Goal: Transaction & Acquisition: Purchase product/service

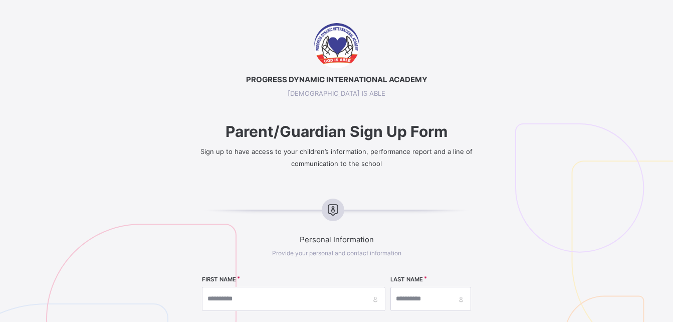
select select "**"
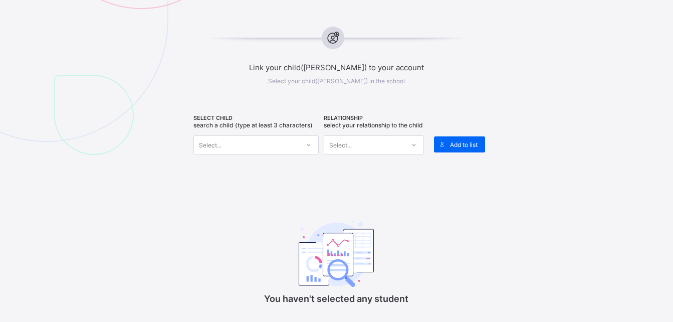
scroll to position [404, 0]
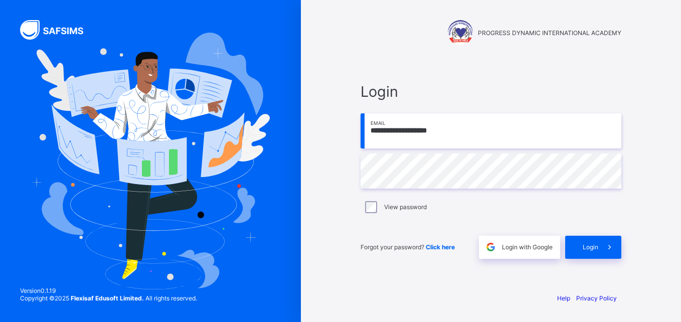
type input "**********"
click at [581, 246] on div "Login" at bounding box center [593, 247] width 56 height 23
click at [404, 140] on input "email" at bounding box center [491, 130] width 261 height 35
type input "**********"
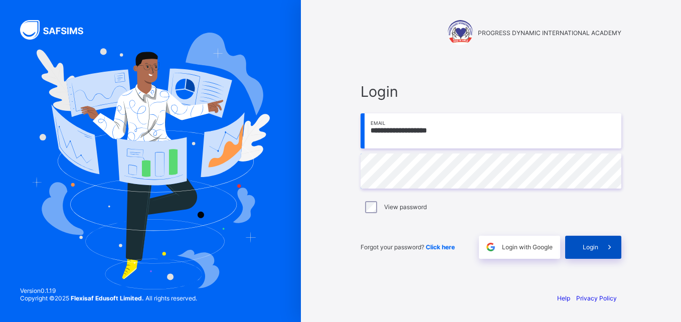
click at [594, 245] on span "Login" at bounding box center [591, 247] width 16 height 8
click at [515, 245] on span "Login with Google" at bounding box center [527, 247] width 51 height 8
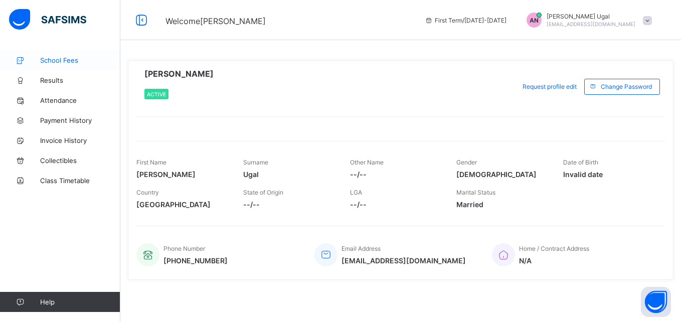
click at [76, 66] on link "School Fees" at bounding box center [60, 60] width 120 height 20
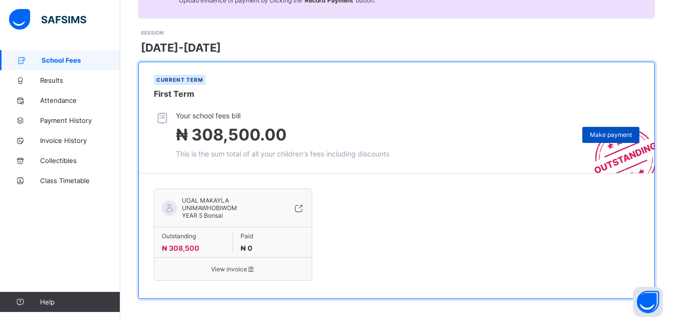
scroll to position [123, 0]
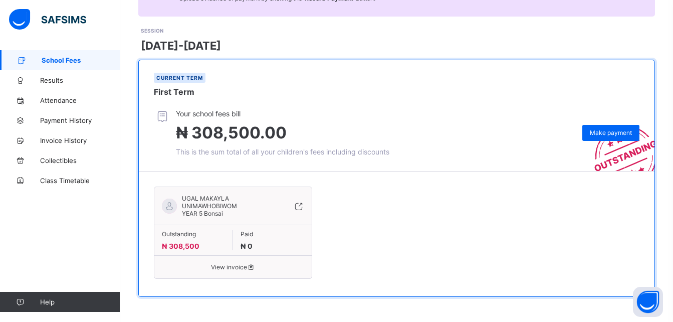
click at [302, 207] on icon at bounding box center [298, 206] width 11 height 10
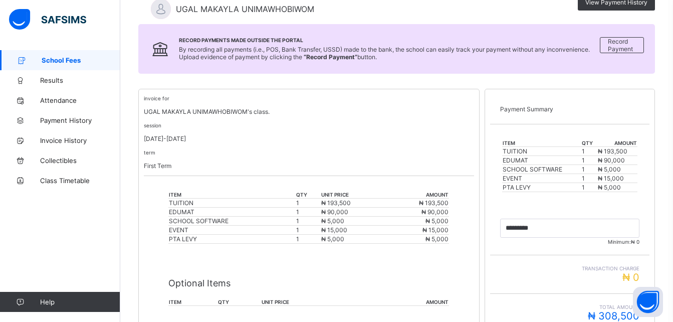
scroll to position [285, 0]
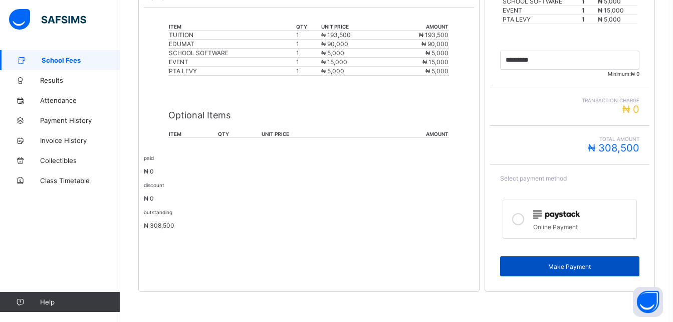
click at [525, 260] on div "Make Payment" at bounding box center [569, 266] width 139 height 20
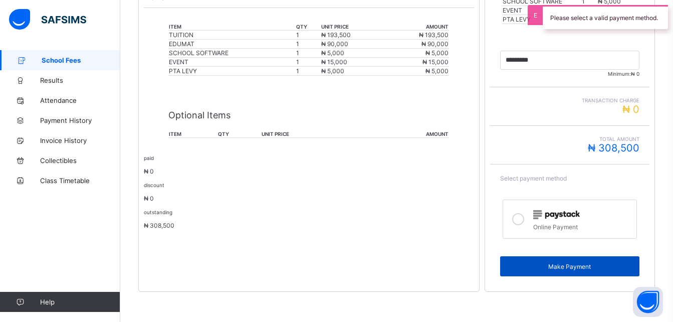
scroll to position [0, 0]
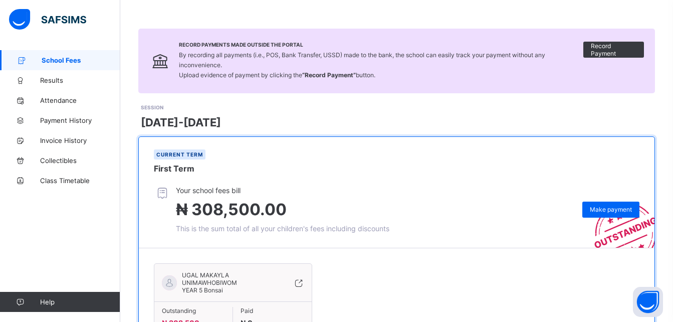
scroll to position [123, 0]
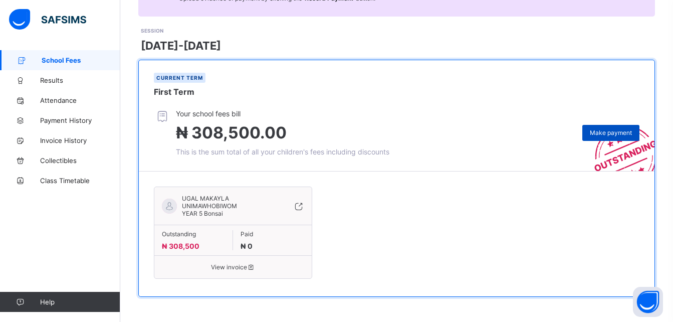
click at [605, 129] on span "Make payment" at bounding box center [611, 133] width 42 height 8
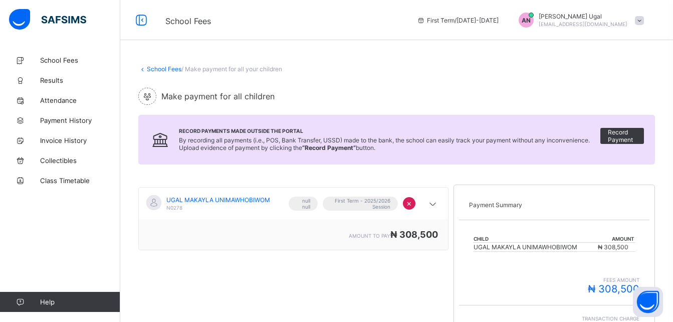
scroll to position [193, 0]
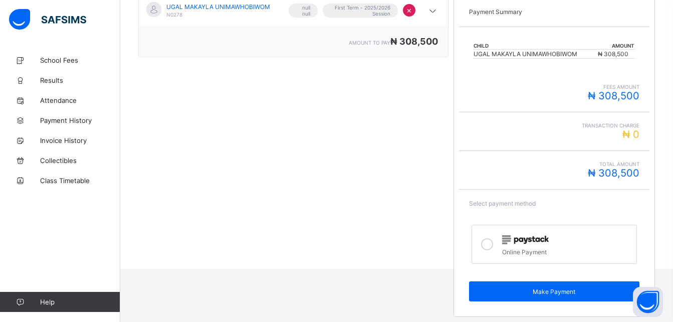
click at [525, 243] on img at bounding box center [525, 239] width 47 height 9
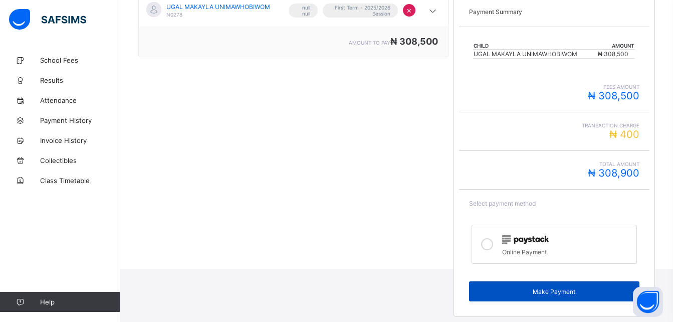
click at [567, 295] on span "Make Payment" at bounding box center [554, 292] width 155 height 8
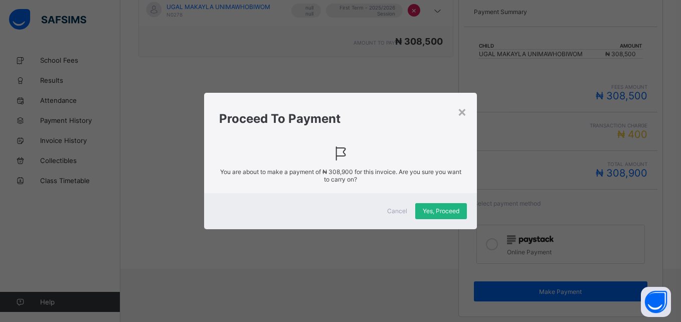
click at [427, 213] on span "Yes, Proceed" at bounding box center [441, 211] width 37 height 8
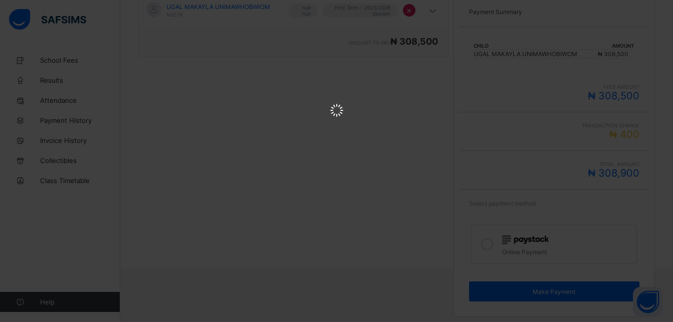
scroll to position [0, 0]
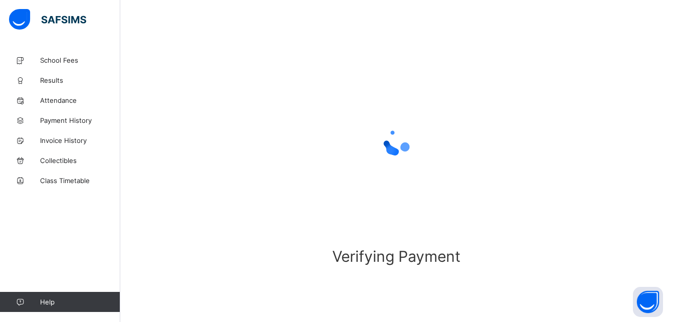
scroll to position [61, 0]
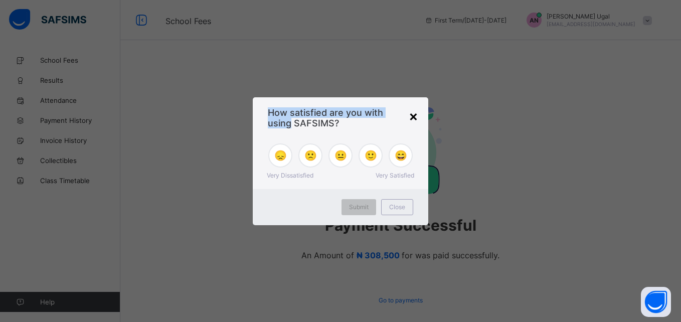
click at [415, 117] on div "× How satisfied are you with using SAFSIMS? 😞 🙁 😐 🙂 😄 Very Dissatisfied Very Sa…" at bounding box center [340, 161] width 175 height 128
click at [415, 117] on div "×" at bounding box center [414, 115] width 10 height 17
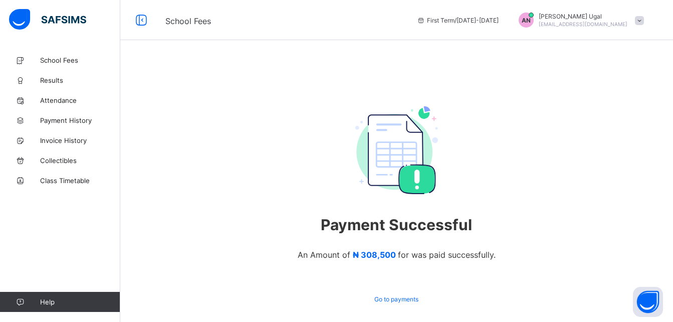
scroll to position [43, 0]
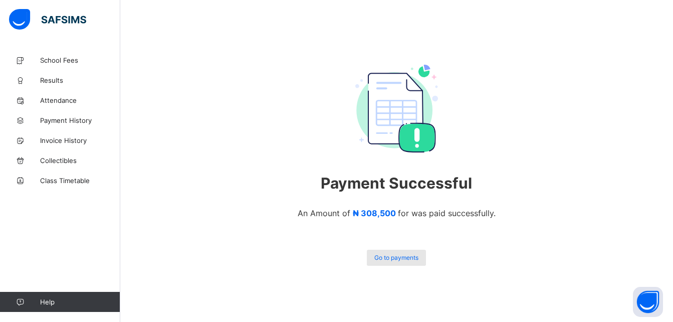
click at [415, 260] on span "Go to payments" at bounding box center [397, 258] width 44 height 8
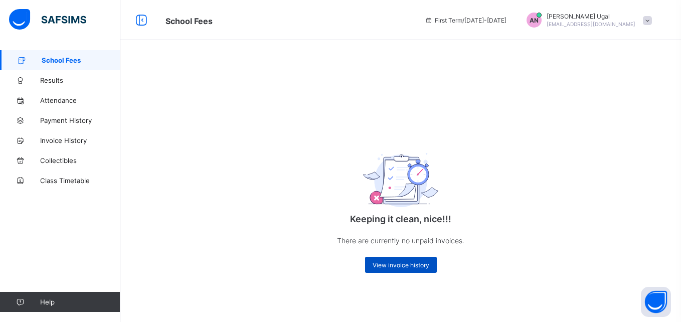
click at [394, 265] on span "View invoice history" at bounding box center [401, 265] width 57 height 8
click at [63, 63] on span "School Fees" at bounding box center [81, 60] width 79 height 8
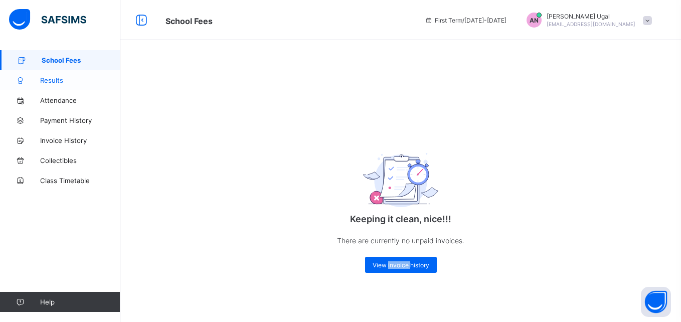
click at [74, 83] on span "Results" at bounding box center [80, 80] width 80 height 8
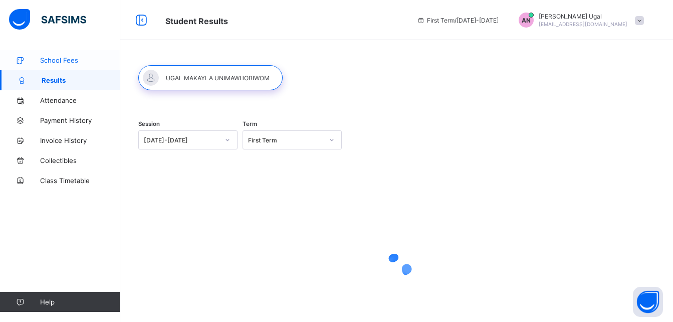
click at [56, 58] on span "School Fees" at bounding box center [80, 60] width 80 height 8
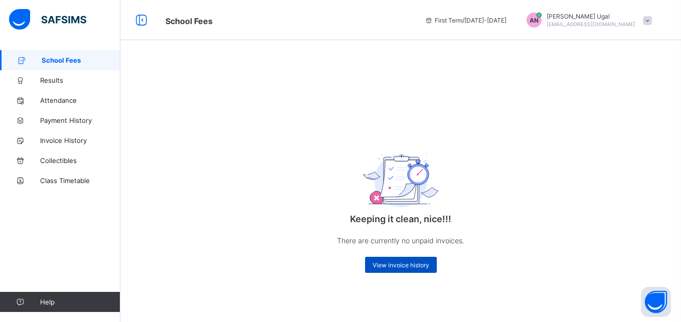
click at [393, 263] on span "View invoice history" at bounding box center [401, 265] width 57 height 8
drag, startPoint x: 393, startPoint y: 263, endPoint x: 359, endPoint y: 256, distance: 34.8
click at [359, 256] on div "Keeping it clean, nice!!! There are currently no unpaid invoices. View invoice …" at bounding box center [400, 204] width 201 height 158
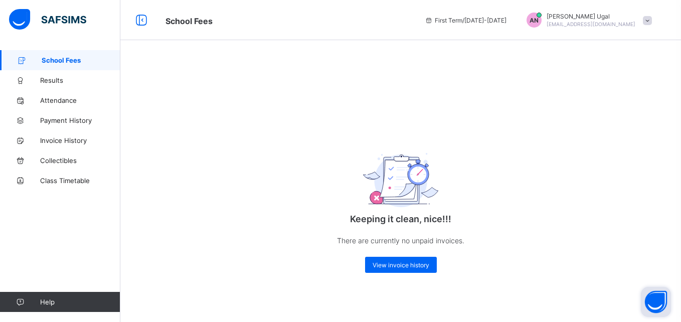
click at [661, 296] on button "Open asap" at bounding box center [656, 302] width 30 height 30
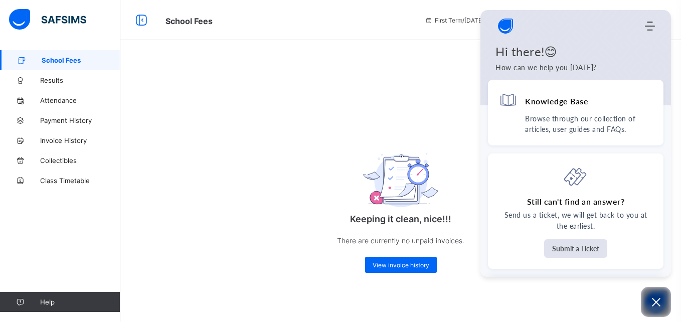
click at [349, 100] on div "Keeping it clean, nice!!! There are currently no unpaid invoices. View invoice …" at bounding box center [400, 174] width 561 height 248
drag, startPoint x: 378, startPoint y: 127, endPoint x: 438, endPoint y: 85, distance: 72.7
click at [438, 85] on div "Keeping it clean, nice!!! There are currently no unpaid invoices. View invoice …" at bounding box center [400, 174] width 561 height 248
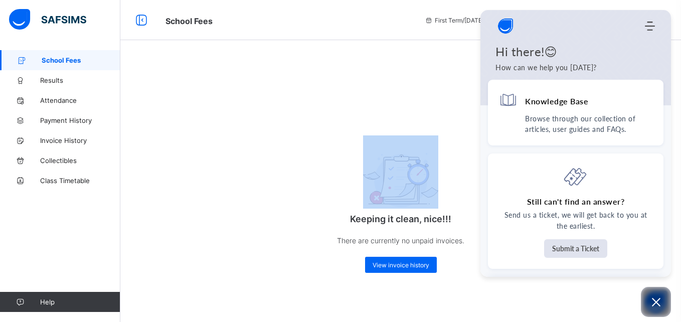
click at [438, 85] on div "Keeping it clean, nice!!! There are currently no unpaid invoices. View invoice …" at bounding box center [400, 174] width 561 height 248
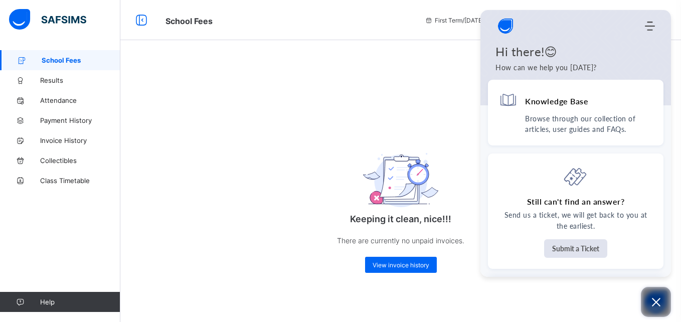
click at [663, 291] on button "Open asap" at bounding box center [656, 302] width 30 height 30
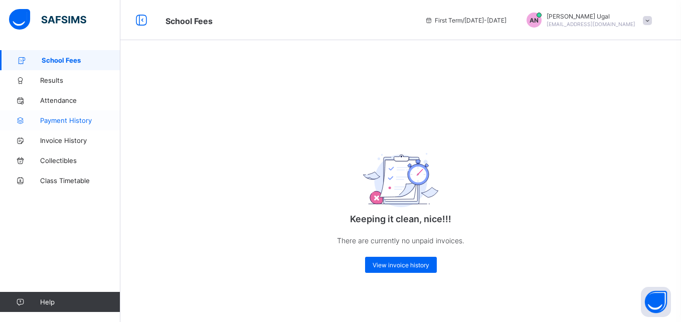
click at [96, 121] on span "Payment History" at bounding box center [80, 120] width 80 height 8
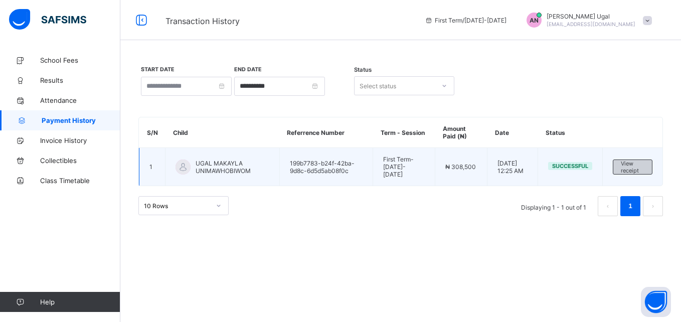
click at [631, 166] on span "View receipt" at bounding box center [633, 167] width 24 height 14
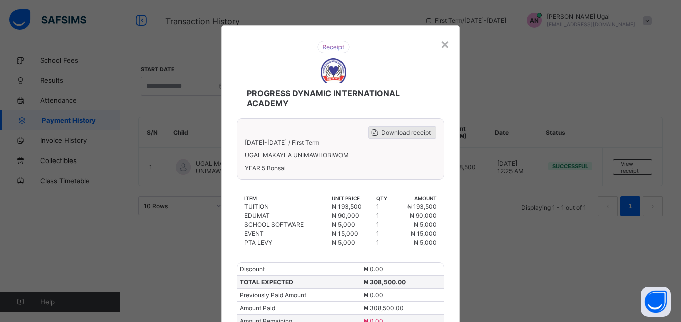
click at [396, 131] on span "Download receipt" at bounding box center [406, 133] width 50 height 8
click at [381, 132] on span "Download receipt" at bounding box center [406, 133] width 50 height 8
drag, startPoint x: 357, startPoint y: 136, endPoint x: 318, endPoint y: 227, distance: 98.8
click at [318, 227] on div "SCHOOL SOFTWARE" at bounding box center [287, 225] width 87 height 8
